Goal: Check status: Check status

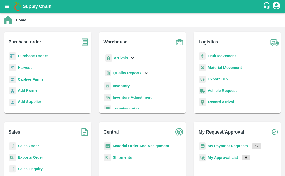
click at [6, 5] on icon "open drawer" at bounding box center [7, 7] width 6 height 6
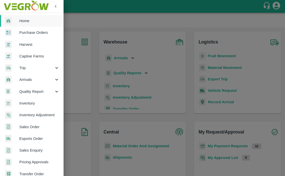
scroll to position [114, 0]
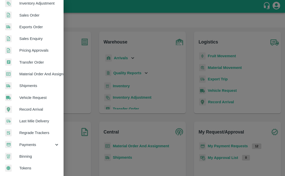
click at [30, 142] on span "Payments" at bounding box center [36, 145] width 35 height 6
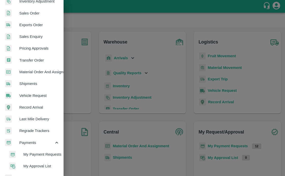
click at [28, 153] on span "My Payment Requests" at bounding box center [41, 154] width 36 height 6
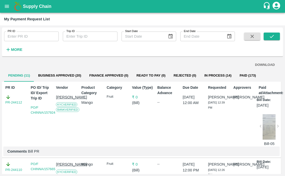
click at [44, 73] on button "Business Approved (20)" at bounding box center [59, 75] width 51 height 12
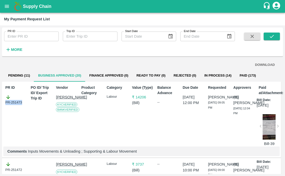
drag, startPoint x: 22, startPoint y: 102, endPoint x: -4, endPoint y: 102, distance: 25.4
click at [0, 102] on html "Supply Chain My Payment Request List PR ID PR ID Trip ID Trip ID Start Date Sta…" at bounding box center [142, 88] width 285 height 176
copy div "PR-251473"
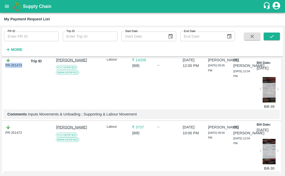
scroll to position [51, 0]
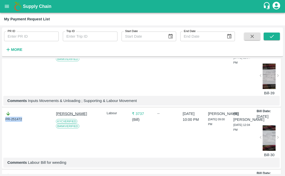
drag, startPoint x: 24, startPoint y: 122, endPoint x: -3, endPoint y: 122, distance: 27.2
click at [0, 122] on html "Supply Chain My Payment Request List PR ID PR ID Trip ID Trip ID Start Date Sta…" at bounding box center [142, 88] width 285 height 176
copy div "PR-251472"
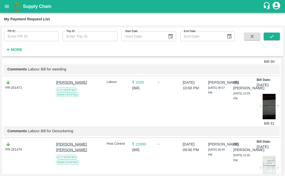
scroll to position [145, 0]
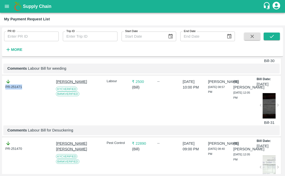
drag, startPoint x: 27, startPoint y: 90, endPoint x: 2, endPoint y: 90, distance: 24.9
click at [2, 90] on div "PR ID PR ID Trip ID Trip ID Start Date Start Date End Date End Date More DOWNLO…" at bounding box center [142, 100] width 285 height 150
copy div "PR-251471"
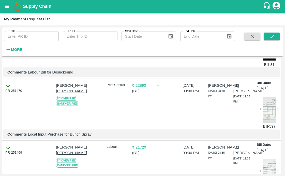
scroll to position [218, 0]
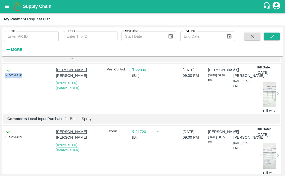
drag, startPoint x: 26, startPoint y: 81, endPoint x: -2, endPoint y: 81, distance: 27.7
click at [0, 81] on html "Supply Chain My Payment Request List PR ID PR ID Trip ID Trip ID Start Date Sta…" at bounding box center [142, 88] width 285 height 176
copy div "PR-251470"
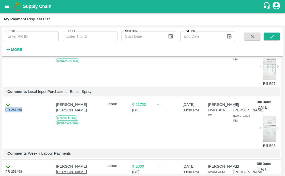
drag, startPoint x: 24, startPoint y: 117, endPoint x: -5, endPoint y: 117, distance: 28.7
click at [0, 117] on html "Supply Chain My Payment Request List PR ID PR ID Trip ID Trip ID Start Date Sta…" at bounding box center [142, 88] width 285 height 176
copy div "PR-251469"
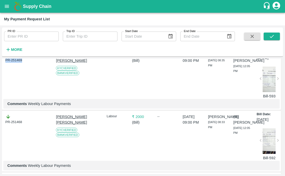
scroll to position [311, 0]
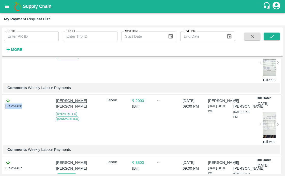
drag, startPoint x: 25, startPoint y: 116, endPoint x: -3, endPoint y: 116, distance: 27.9
click at [0, 116] on html "Supply Chain My Payment Request List PR ID PR ID Trip ID Trip ID Start Date Sta…" at bounding box center [142, 88] width 285 height 176
copy div "PR-251468"
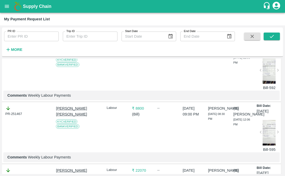
scroll to position [374, 0]
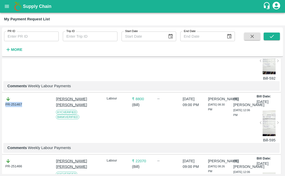
drag, startPoint x: 24, startPoint y: 115, endPoint x: -7, endPoint y: 115, distance: 30.7
click at [0, 115] on html "Supply Chain My Payment Request List PR ID PR ID Trip ID Trip ID Start Date Sta…" at bounding box center [142, 88] width 285 height 176
copy div "PR-251467"
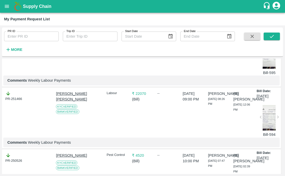
scroll to position [454, 0]
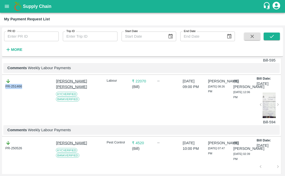
drag, startPoint x: 25, startPoint y: 103, endPoint x: -7, endPoint y: 103, distance: 32.3
click at [0, 103] on html "Supply Chain My Payment Request List PR ID PR ID Trip ID Trip ID Start Date Sta…" at bounding box center [142, 88] width 285 height 176
copy div "PR-251466"
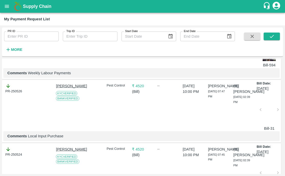
scroll to position [514, 0]
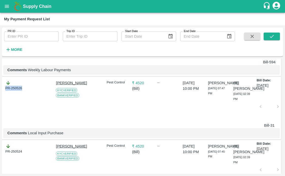
drag, startPoint x: 24, startPoint y: 105, endPoint x: 2, endPoint y: 105, distance: 22.6
click at [2, 105] on div "PR ID PR ID Trip ID Trip ID Start Date Start Date End Date End Date More DOWNLO…" at bounding box center [142, 100] width 285 height 150
copy div "PR-250526"
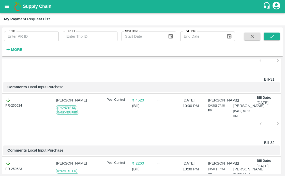
scroll to position [562, 0]
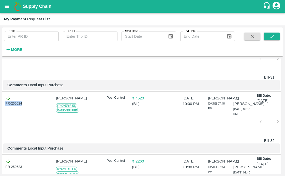
drag, startPoint x: 24, startPoint y: 118, endPoint x: -4, endPoint y: 118, distance: 28.2
click at [0, 118] on html "Supply Chain My Payment Request List PR ID PR ID Trip ID Trip ID Start Date Sta…" at bounding box center [142, 88] width 285 height 176
copy div "PR-250524"
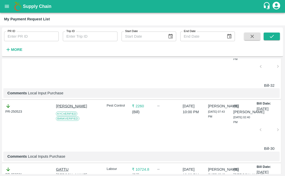
scroll to position [620, 0]
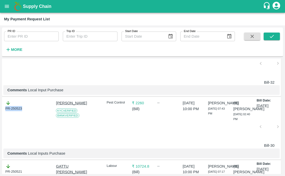
drag, startPoint x: 25, startPoint y: 124, endPoint x: 2, endPoint y: 124, distance: 22.9
click at [2, 124] on div "PR ID PR ID Trip ID Trip ID Start Date Start Date End Date End Date More DOWNLO…" at bounding box center [142, 100] width 285 height 150
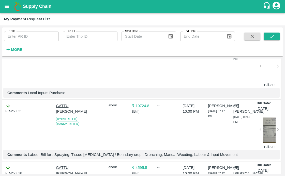
scroll to position [685, 0]
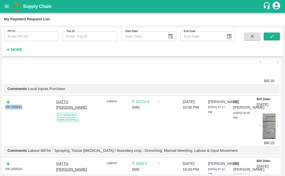
drag, startPoint x: 25, startPoint y: 124, endPoint x: 2, endPoint y: 124, distance: 22.6
click at [2, 124] on div "PR-250521 GATTU BHASKARA REDDY KYC Verified Bank Verified Labour ₹ 10724.8 ( Bi…" at bounding box center [141, 126] width 279 height 61
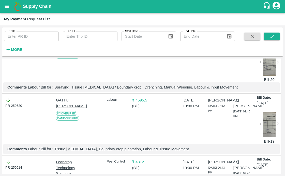
scroll to position [749, 0]
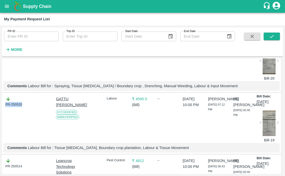
drag, startPoint x: 25, startPoint y: 121, endPoint x: -7, endPoint y: 121, distance: 32.5
click at [0, 121] on html "Supply Chain My Payment Request List PR ID PR ID Trip ID Trip ID Start Date Sta…" at bounding box center [142, 88] width 285 height 176
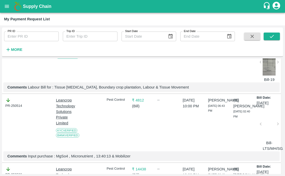
scroll to position [810, 0]
drag, startPoint x: 25, startPoint y: 124, endPoint x: -3, endPoint y: 124, distance: 27.9
click at [0, 124] on html "Supply Chain My Payment Request List PR ID PR ID Trip ID Trip ID Start Date Sta…" at bounding box center [142, 88] width 285 height 176
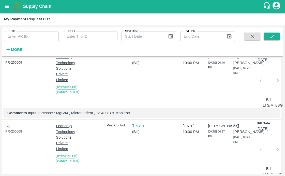
scroll to position [923, 0]
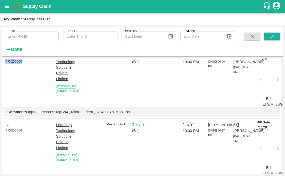
drag, startPoint x: 23, startPoint y: 83, endPoint x: 3, endPoint y: 83, distance: 20.1
click at [3, 83] on div "PR-250509 Leancrop Technology Solutions Private Limited KYC Verified Bank Verif…" at bounding box center [141, 84] width 279 height 68
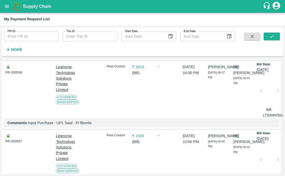
scroll to position [987, 0]
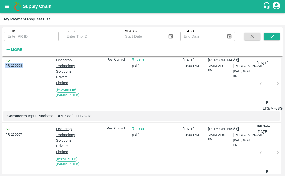
drag, startPoint x: 29, startPoint y: 85, endPoint x: -6, endPoint y: 85, distance: 35.6
click at [0, 85] on html "Supply Chain My Payment Request List PR ID PR ID Trip ID Trip ID Start Date Sta…" at bounding box center [142, 88] width 285 height 176
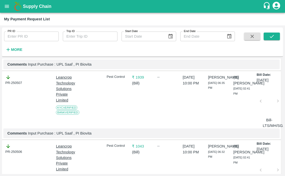
scroll to position [1040, 0]
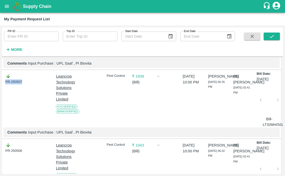
drag, startPoint x: 23, startPoint y: 102, endPoint x: 1, endPoint y: 102, distance: 22.1
click at [1, 102] on div "PR ID PR ID Trip ID Trip ID Start Date Start Date End Date End Date More DOWNLO…" at bounding box center [142, 100] width 285 height 150
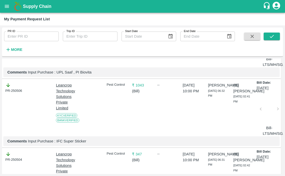
scroll to position [1100, 0]
drag, startPoint x: 26, startPoint y: 109, endPoint x: -7, endPoint y: 109, distance: 33.3
click at [0, 109] on html "Supply Chain My Payment Request List PR ID PR ID Trip ID Trip ID Start Date Sta…" at bounding box center [142, 88] width 285 height 176
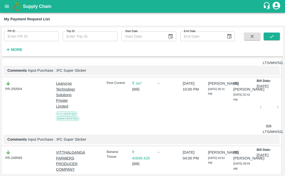
scroll to position [1171, 0]
drag, startPoint x: 26, startPoint y: 108, endPoint x: 2, endPoint y: 108, distance: 24.1
click at [2, 108] on div "PR ID PR ID Trip ID Trip ID Start Date Start Date End Date End Date More DOWNLO…" at bounding box center [142, 100] width 285 height 150
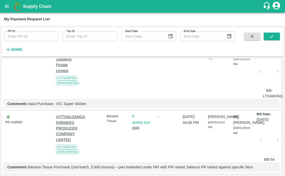
scroll to position [1207, 0]
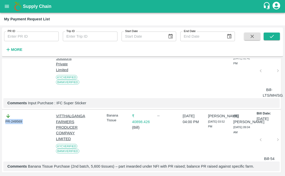
drag, startPoint x: 28, startPoint y: 143, endPoint x: 3, endPoint y: 143, distance: 25.4
click at [3, 143] on div "PR-249569 VITTHALGANGA FARMERS PRODUCER COMPANY LIMITED KYC Verified Bank Verif…" at bounding box center [141, 141] width 279 height 62
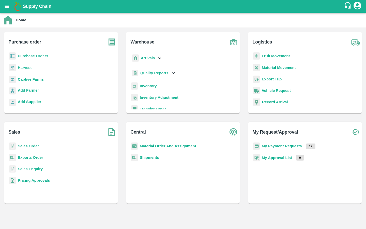
click at [8, 10] on button "open drawer" at bounding box center [7, 7] width 12 height 12
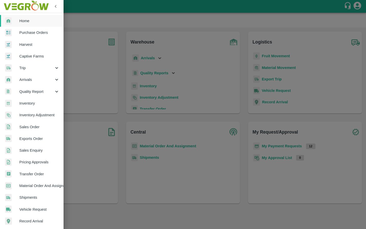
click at [36, 32] on span "Purchase Orders" at bounding box center [39, 33] width 40 height 6
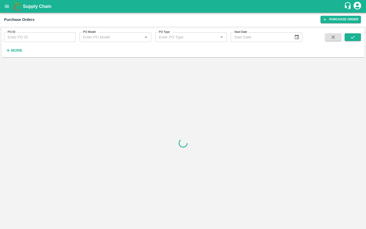
click at [114, 34] on input "PO Model" at bounding box center [111, 37] width 60 height 7
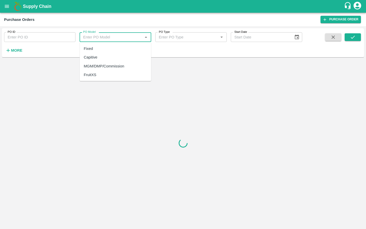
click at [14, 46] on span "More" at bounding box center [14, 50] width 20 height 9
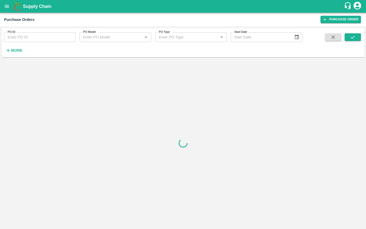
click at [10, 49] on icon "button" at bounding box center [8, 51] width 6 height 6
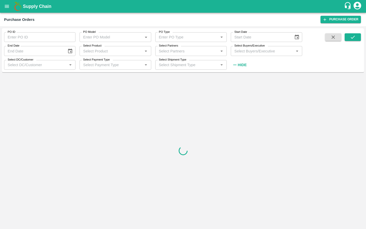
click at [179, 52] on input "Select Partners" at bounding box center [187, 51] width 60 height 7
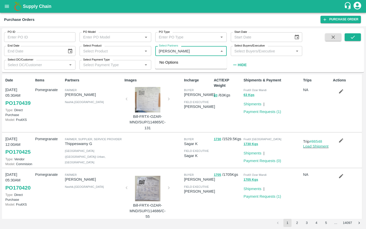
click at [185, 51] on input "Select Partners" at bounding box center [187, 51] width 60 height 7
type input "nikhil patil"
click at [179, 46] on div "Select Partners Select Partners   *" at bounding box center [188, 49] width 75 height 14
click at [179, 51] on input "Select Partners" at bounding box center [187, 51] width 60 height 7
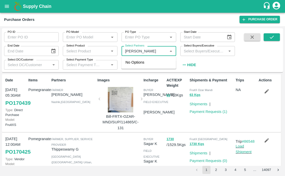
type input "nikhil patil"
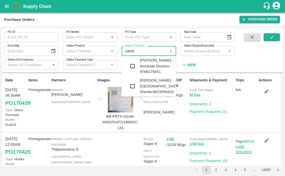
scroll to position [789, 0]
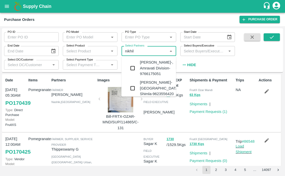
type input "nikhil"
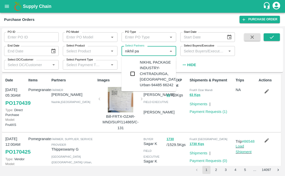
type input "nikhil pa"
click at [147, 52] on input "Select Partners" at bounding box center [144, 51] width 43 height 7
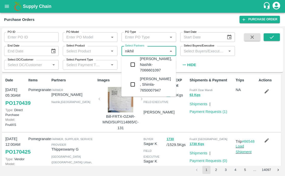
scroll to position [1240, 0]
type input "nikhil"
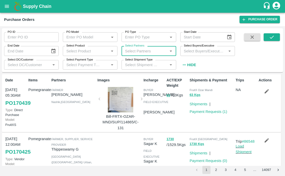
click at [145, 43] on div "Select Partners Select Partners   *" at bounding box center [146, 49] width 59 height 14
click at [135, 50] on input "Select Partners" at bounding box center [144, 51] width 43 height 7
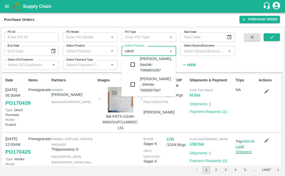
scroll to position [0, 0]
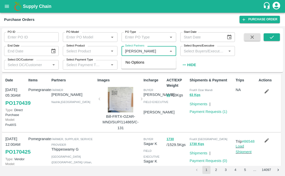
type input "nikhil patil"
type input "m"
type input "nikhil patil"
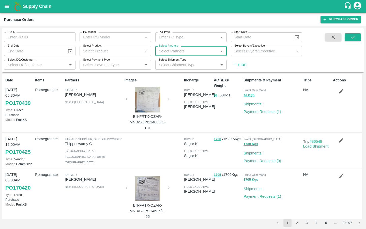
click at [165, 50] on input "Select Partners" at bounding box center [187, 51] width 60 height 7
type input "nikhil patil"
click at [179, 51] on input "Select Partners" at bounding box center [187, 51] width 60 height 7
click at [178, 49] on input "Select Partners" at bounding box center [187, 51] width 60 height 7
drag, startPoint x: 165, startPoint y: 50, endPoint x: 144, endPoint y: 49, distance: 20.3
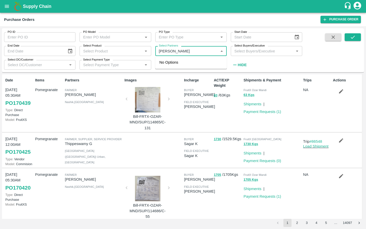
click at [144, 49] on div "PO ID PO ID PO Model PO Model   * PO Type PO Type   * Start Date Start Date End…" at bounding box center [151, 48] width 302 height 41
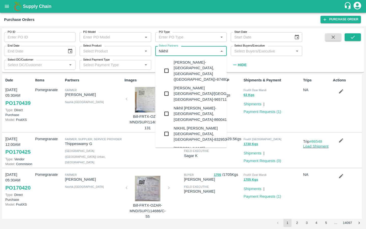
type input "Nikhil"
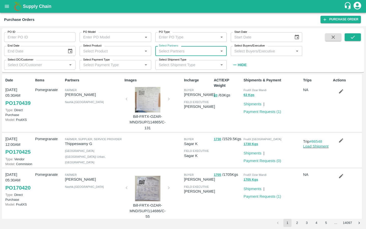
click at [37, 38] on input "PO ID" at bounding box center [39, 37] width 71 height 10
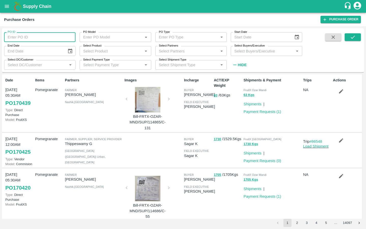
paste input "164567"
click at [351, 42] on span at bounding box center [352, 51] width 16 height 36
click at [351, 35] on icon "submit" at bounding box center [353, 37] width 6 height 6
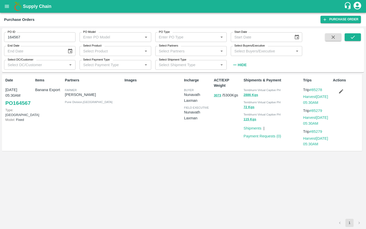
click at [15, 98] on link "PO 164567" at bounding box center [17, 102] width 25 height 9
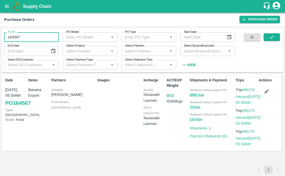
drag, startPoint x: 23, startPoint y: 35, endPoint x: -19, endPoint y: 35, distance: 41.1
click at [0, 35] on html "Supply Chain Purchase Orders Purchase Order PO ID 164567 PO ID PO Model PO Mode…" at bounding box center [142, 88] width 285 height 176
type input "164567"
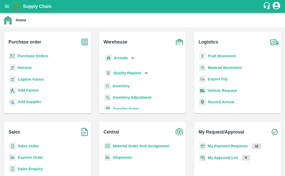
click at [27, 80] on b "Captive Farms" at bounding box center [31, 79] width 26 height 4
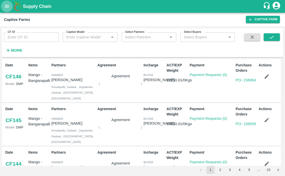
click at [9, 7] on icon "open drawer" at bounding box center [7, 7] width 6 height 6
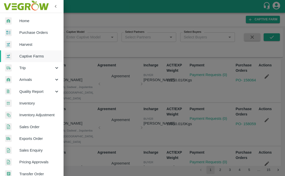
click at [27, 34] on span "Purchase Orders" at bounding box center [39, 33] width 40 height 6
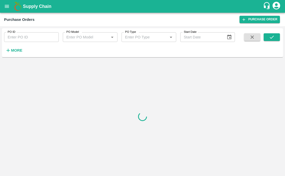
click at [27, 37] on input "PO ID" at bounding box center [31, 37] width 55 height 10
type input "164567"
click at [270, 38] on icon "submit" at bounding box center [272, 37] width 6 height 6
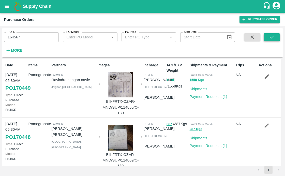
click at [269, 40] on icon "submit" at bounding box center [272, 37] width 6 height 6
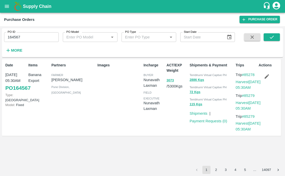
click at [14, 92] on link "PO 164567" at bounding box center [17, 87] width 25 height 9
